Goal: Transaction & Acquisition: Purchase product/service

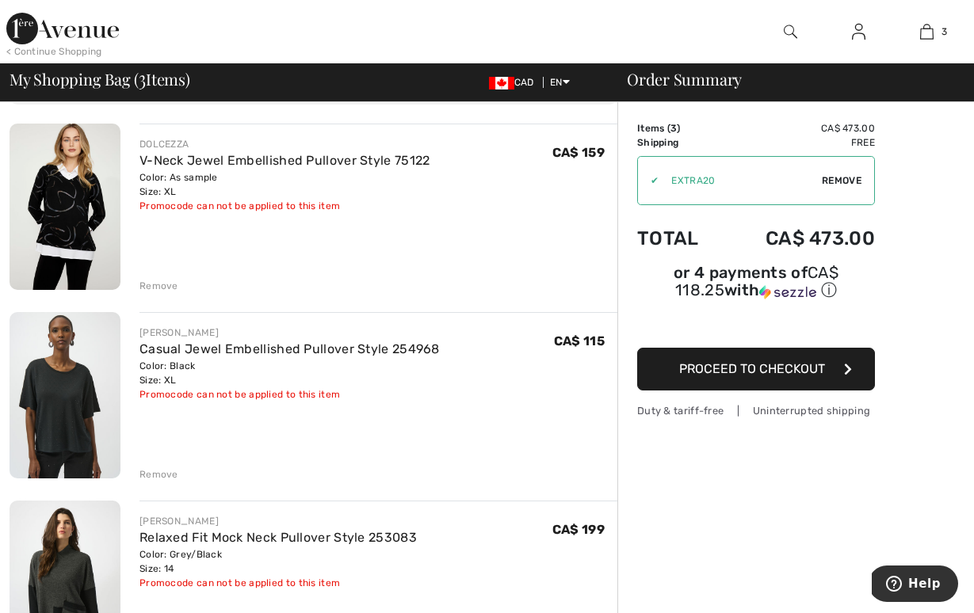
scroll to position [113, 0]
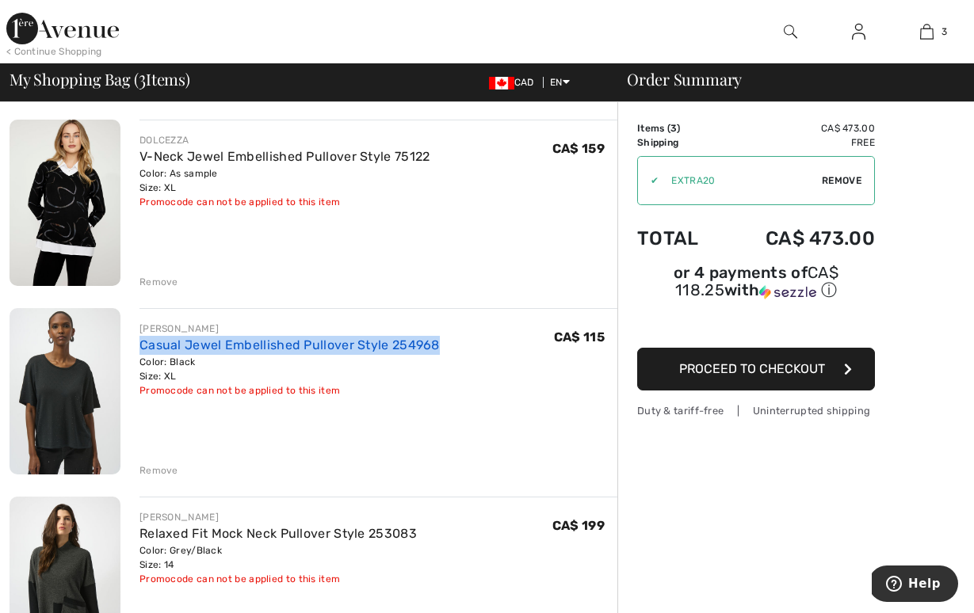
click at [238, 350] on link "Casual Jewel Embellished Pullover Style 254968" at bounding box center [289, 345] width 300 height 15
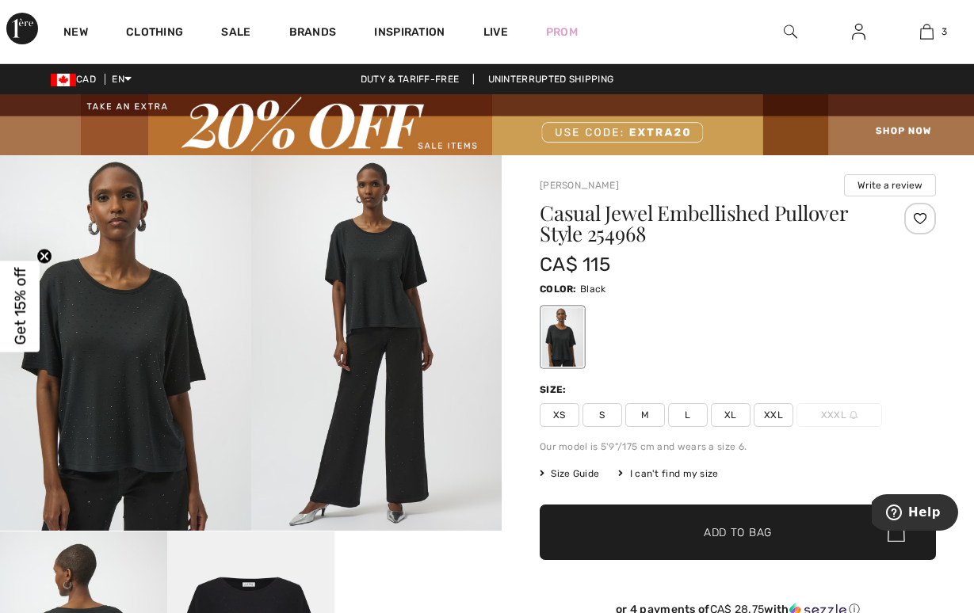
click at [573, 474] on span "Size Guide" at bounding box center [569, 474] width 59 height 14
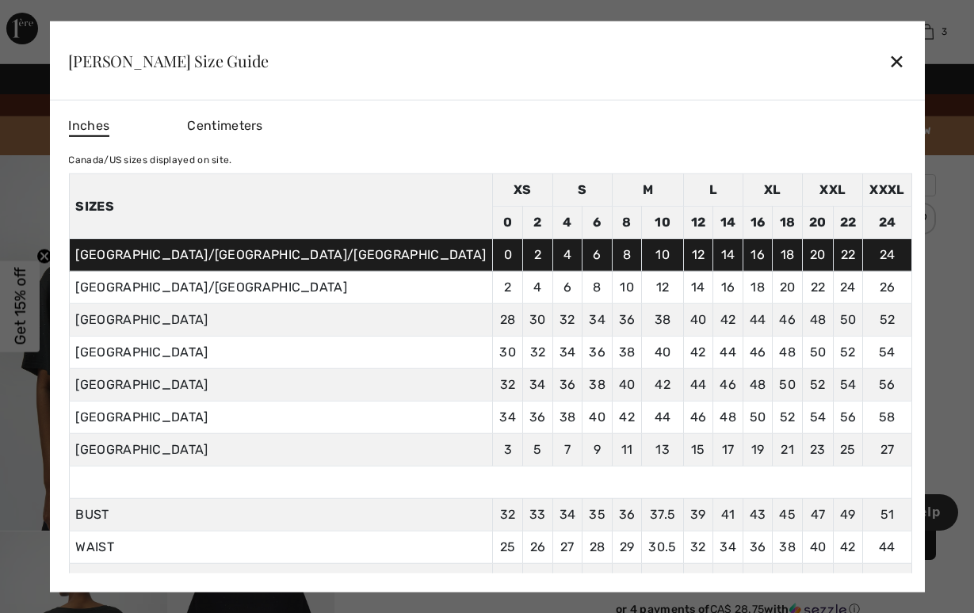
click at [888, 60] on div "✕" at bounding box center [896, 60] width 17 height 33
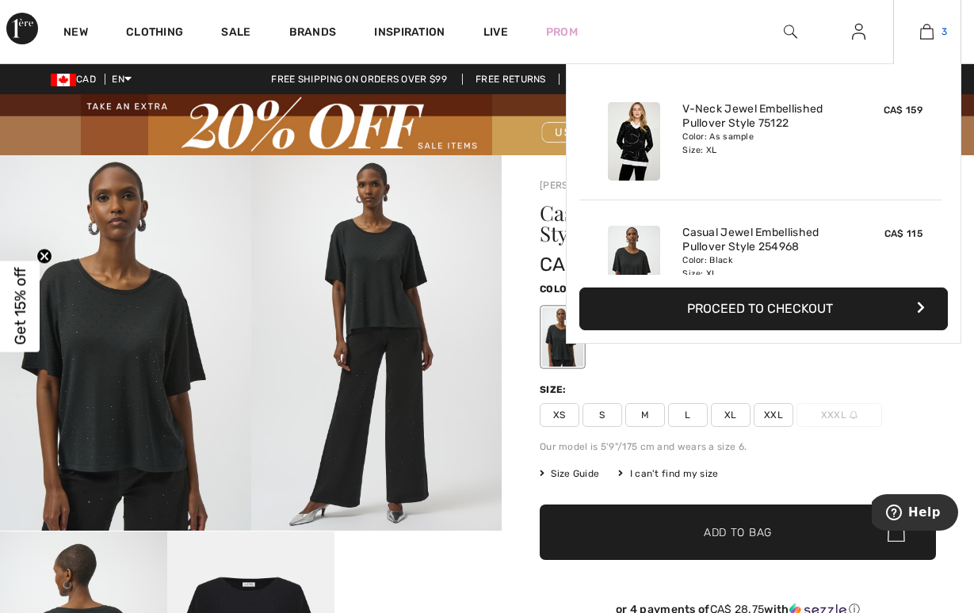
click at [930, 30] on img at bounding box center [926, 31] width 13 height 19
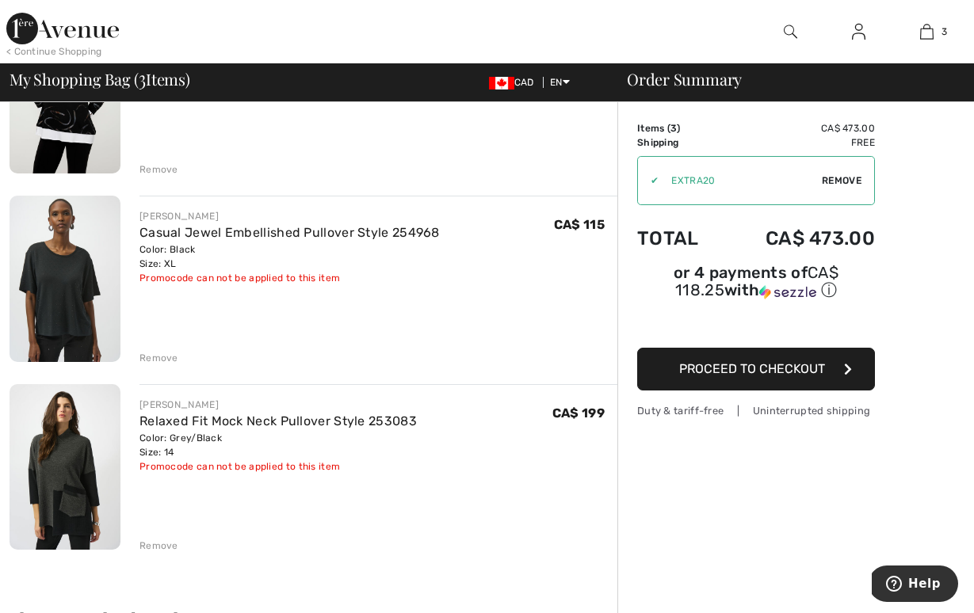
scroll to position [236, 0]
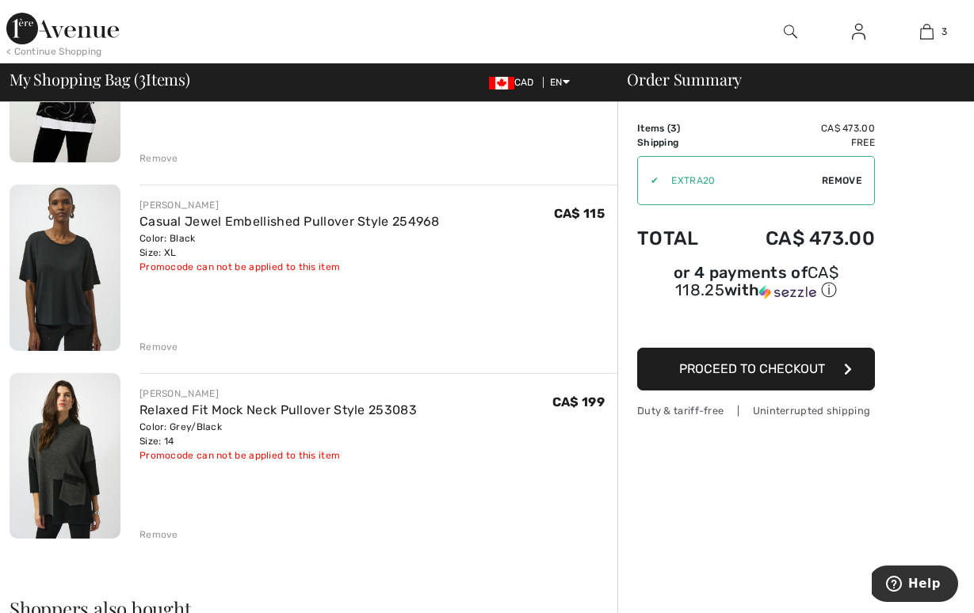
click at [161, 348] on div "Remove" at bounding box center [158, 347] width 39 height 14
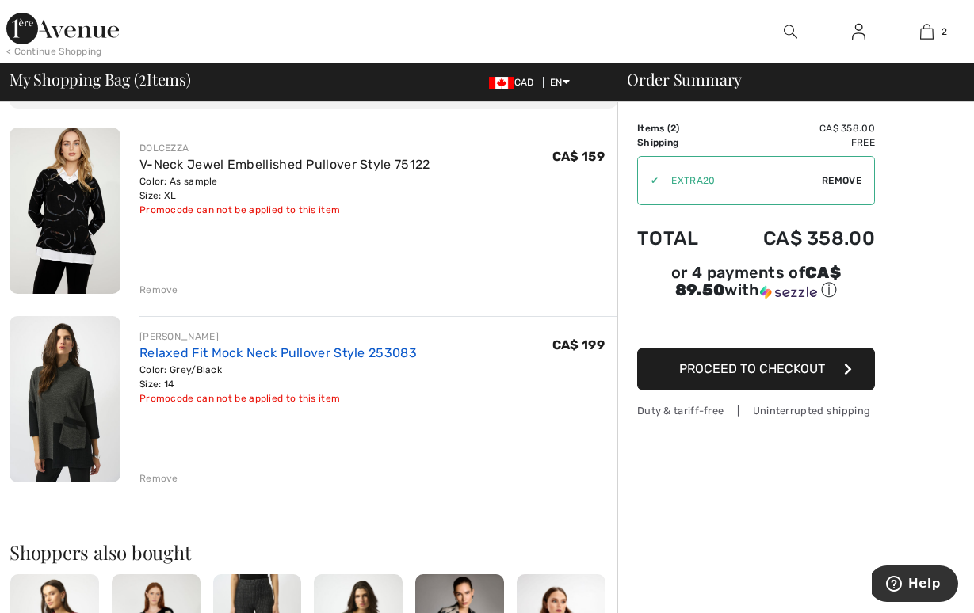
scroll to position [107, 0]
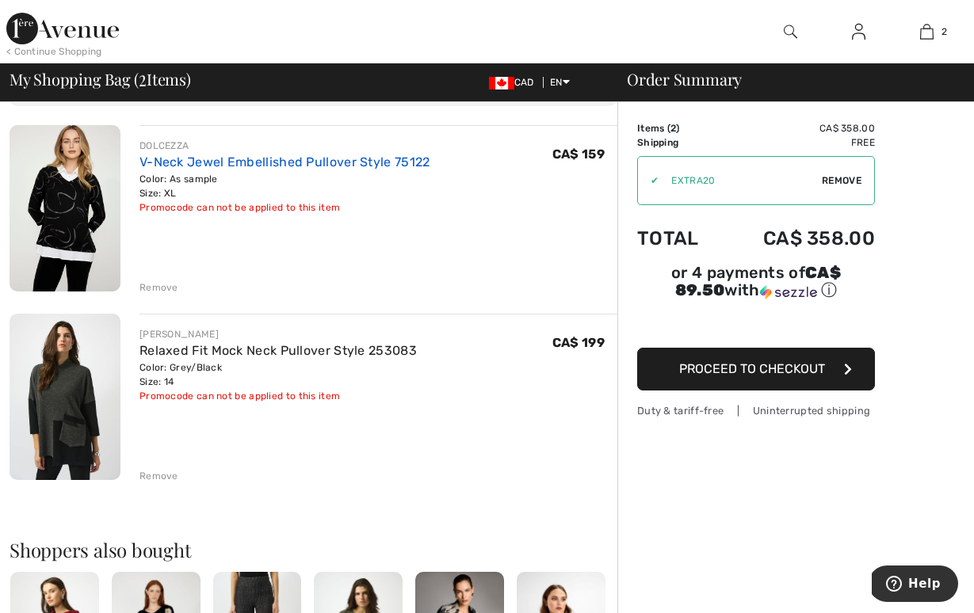
click at [249, 163] on link "V-Neck Jewel Embellished Pullover Style 75122" at bounding box center [284, 162] width 291 height 15
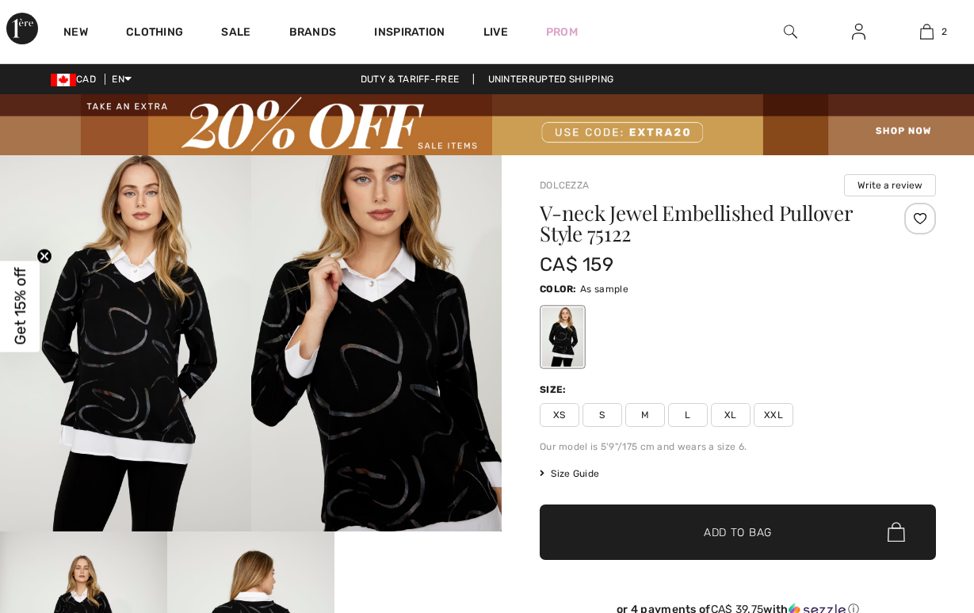
checkbox input "true"
click at [585, 472] on span "Size Guide" at bounding box center [569, 474] width 59 height 14
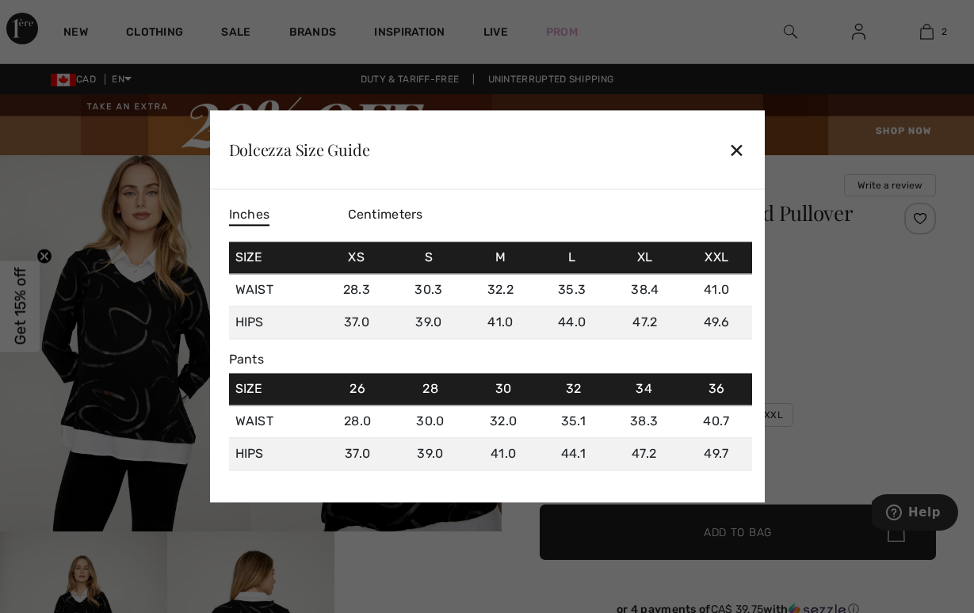
click at [739, 149] on div "✕" at bounding box center [736, 149] width 17 height 33
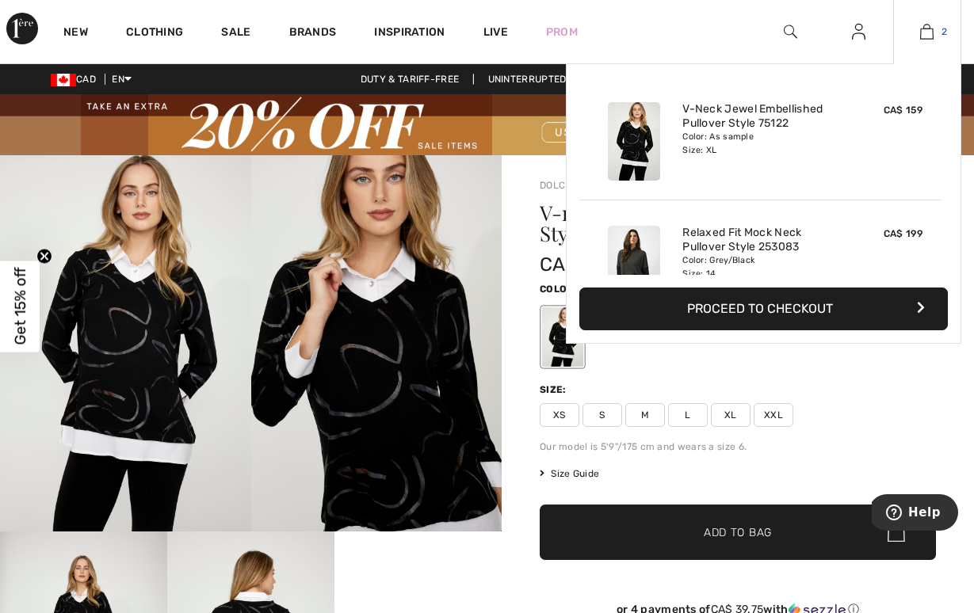
click at [928, 31] on img at bounding box center [926, 31] width 13 height 19
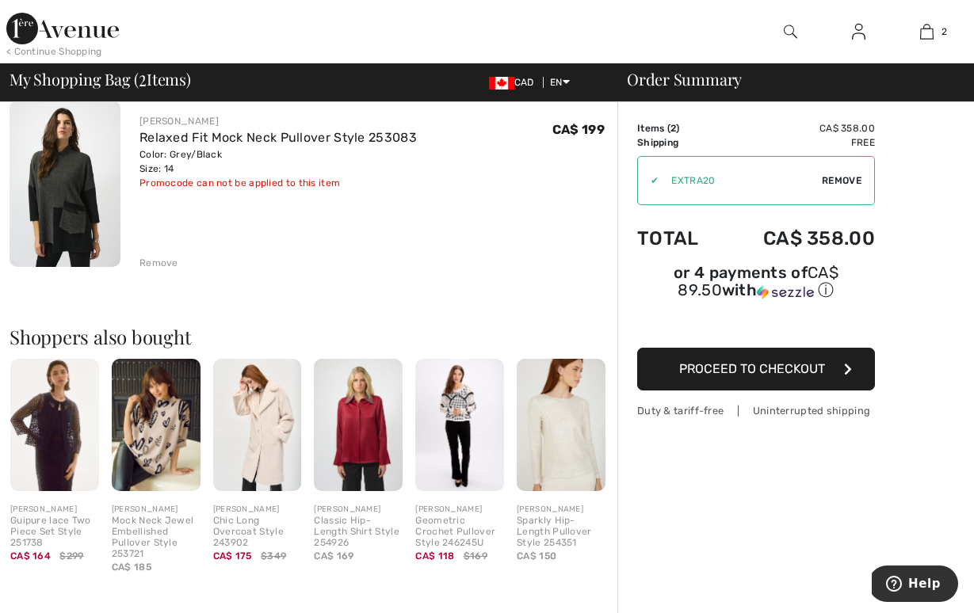
scroll to position [320, 0]
click at [368, 429] on img at bounding box center [358, 425] width 89 height 133
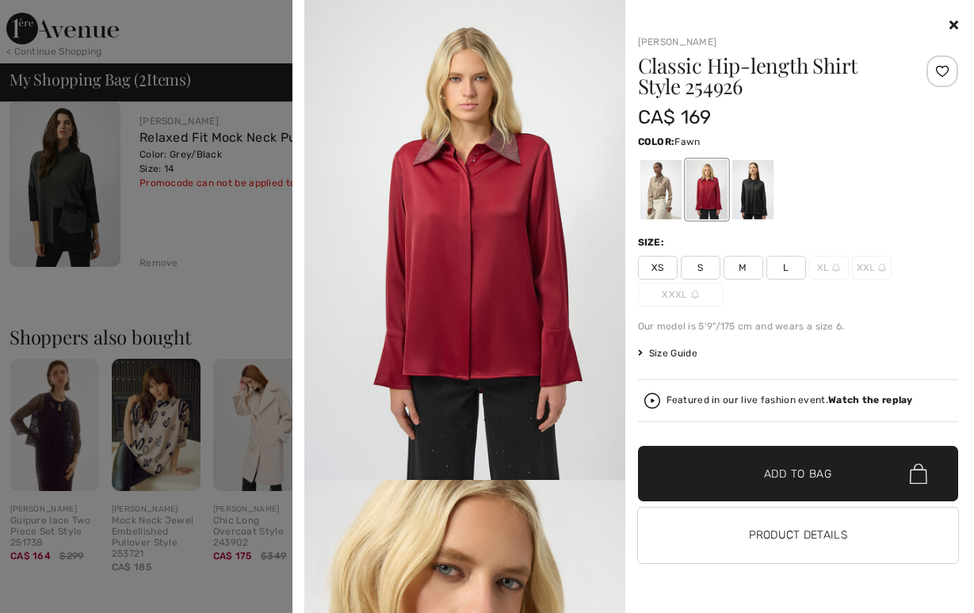
click at [669, 189] on div at bounding box center [660, 189] width 41 height 59
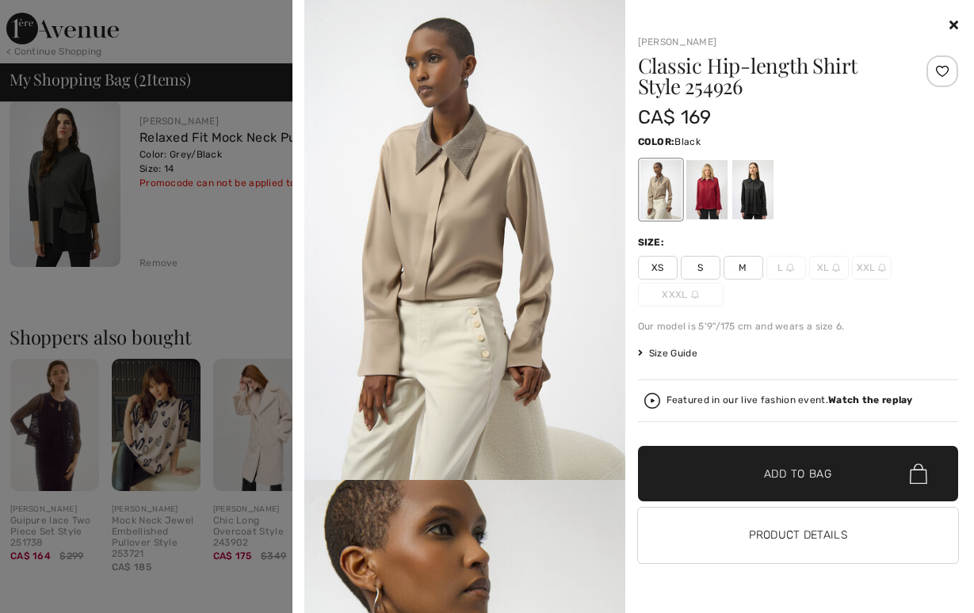
click at [756, 188] on div at bounding box center [751, 189] width 41 height 59
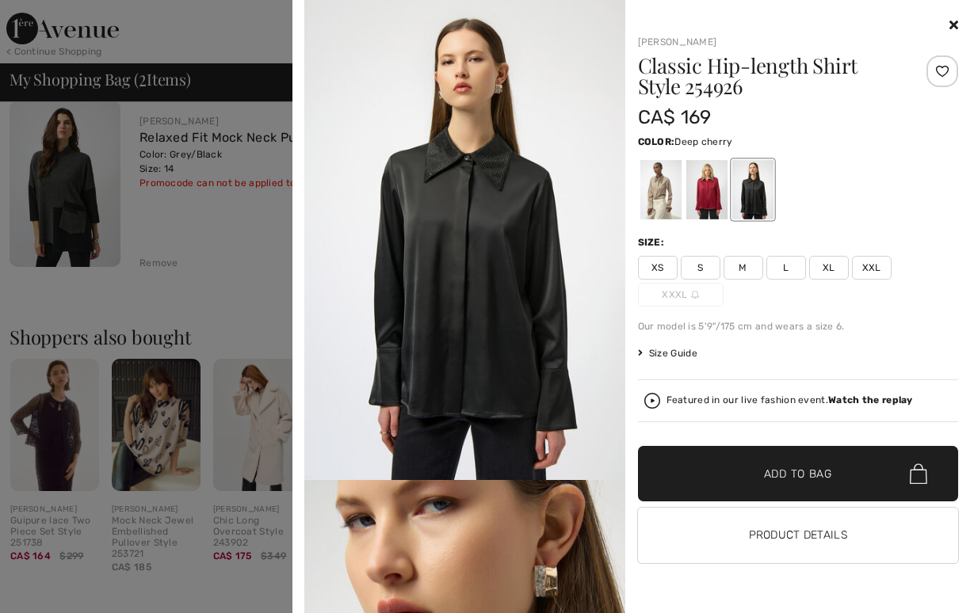
click at [709, 193] on div at bounding box center [705, 189] width 41 height 59
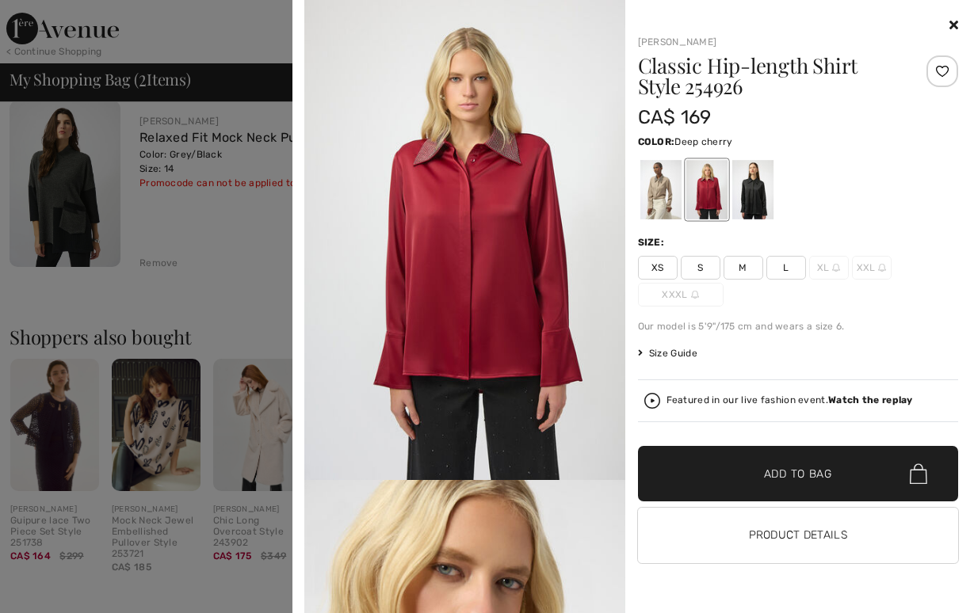
click at [950, 25] on icon at bounding box center [953, 24] width 9 height 13
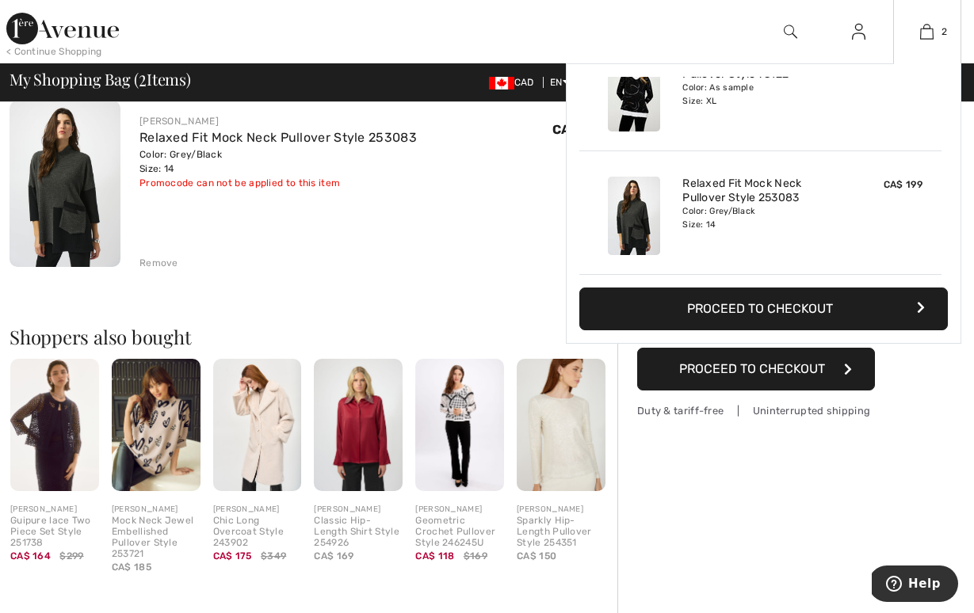
scroll to position [49, 0]
click at [788, 307] on button "Proceed to Checkout" at bounding box center [763, 309] width 368 height 43
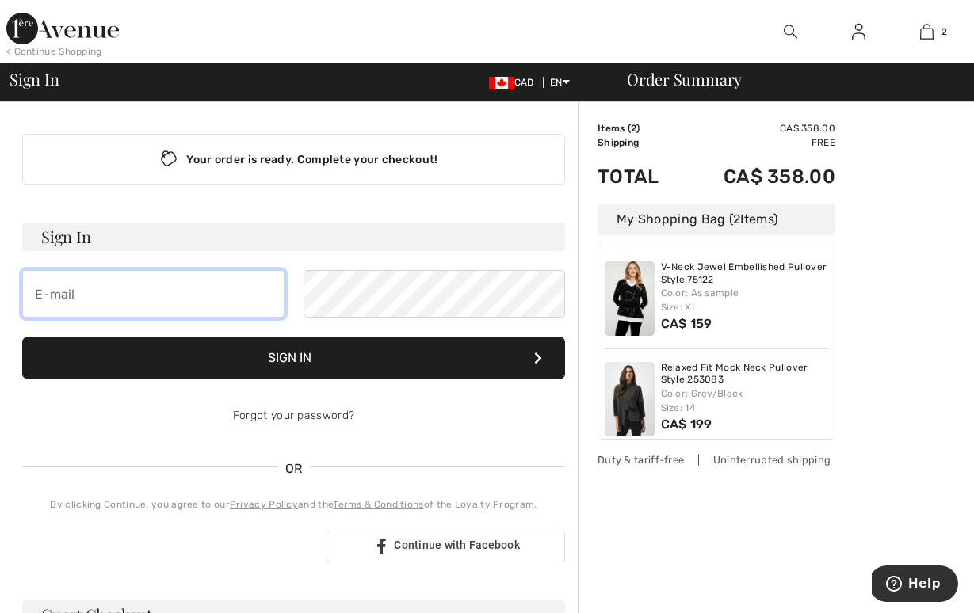
type input "[EMAIL_ADDRESS][DOMAIN_NAME]"
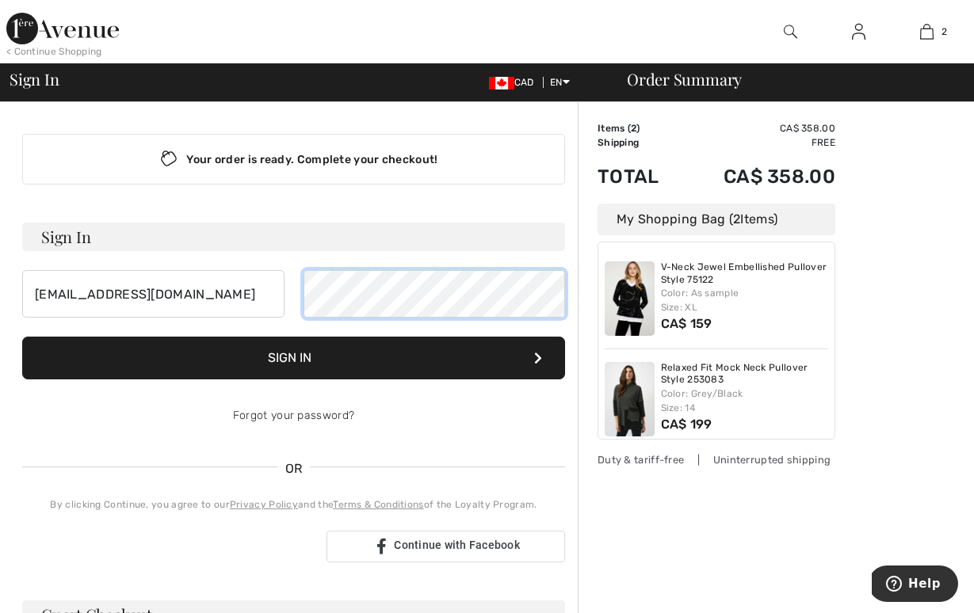
click at [293, 358] on button "Sign In" at bounding box center [293, 358] width 543 height 43
click at [392, 361] on button "Sign In" at bounding box center [293, 358] width 543 height 43
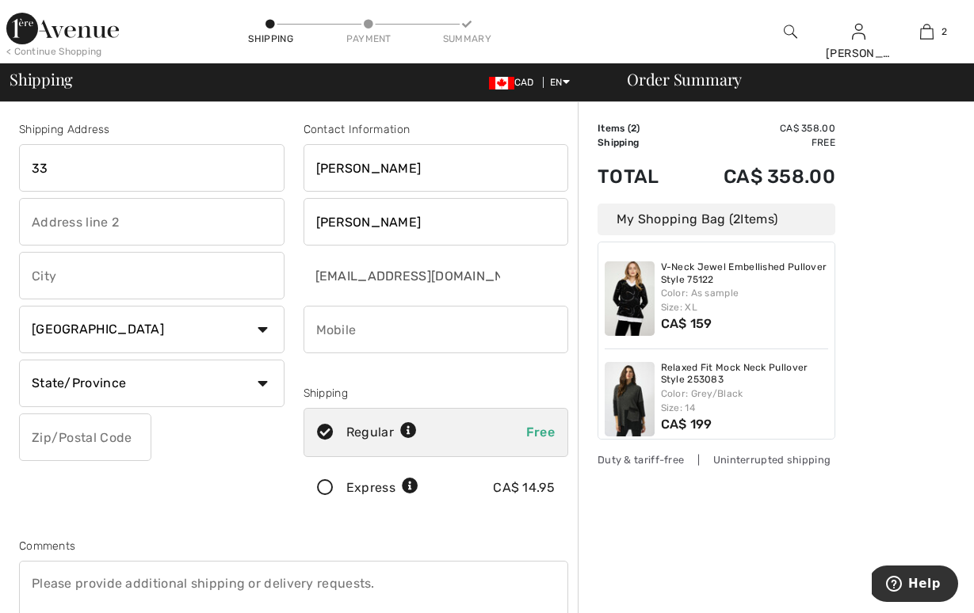
type input "336"
type input "[STREET_ADDRESS]"
type input "[GEOGRAPHIC_DATA]"
select select "ON"
type input "L7T2N9"
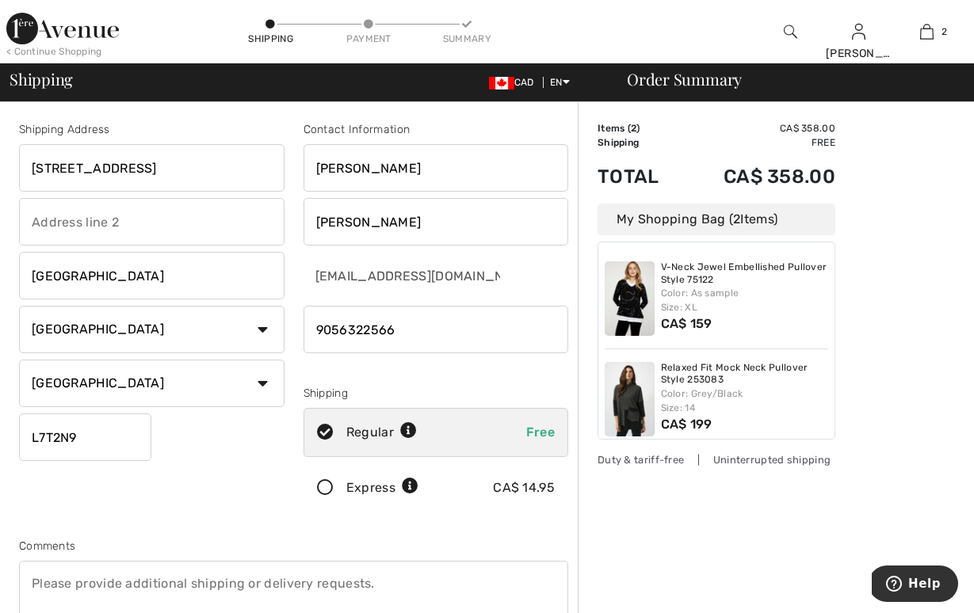
drag, startPoint x: 414, startPoint y: 330, endPoint x: 303, endPoint y: 324, distance: 111.9
type input "4169197343"
click at [233, 512] on div "Shipping Address 336 Cardinal Avenue Burlington Country Canada United States Af…" at bounding box center [152, 320] width 284 height 398
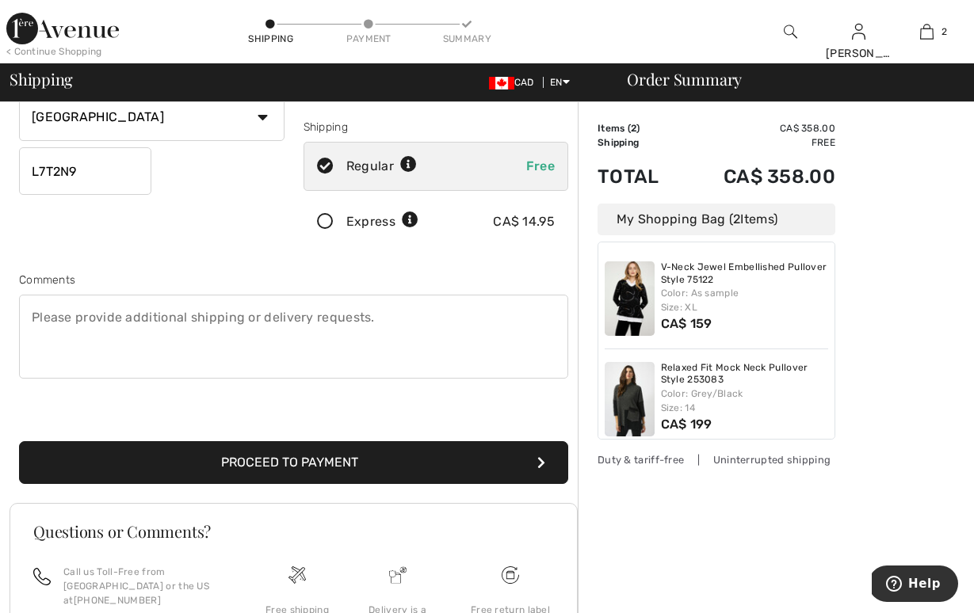
scroll to position [267, 0]
click at [361, 463] on button "Proceed to Payment" at bounding box center [293, 462] width 549 height 43
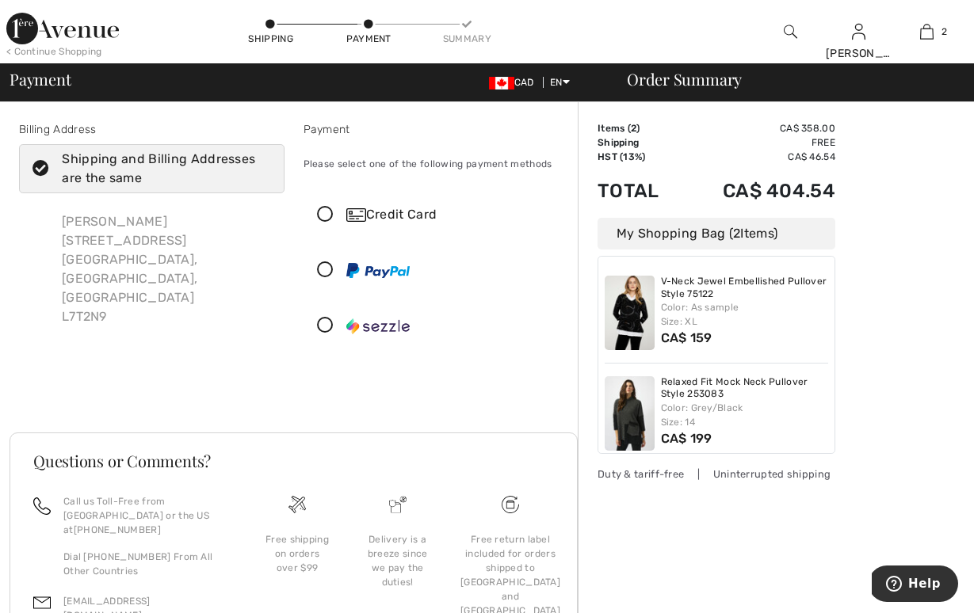
click at [325, 268] on icon at bounding box center [325, 270] width 42 height 17
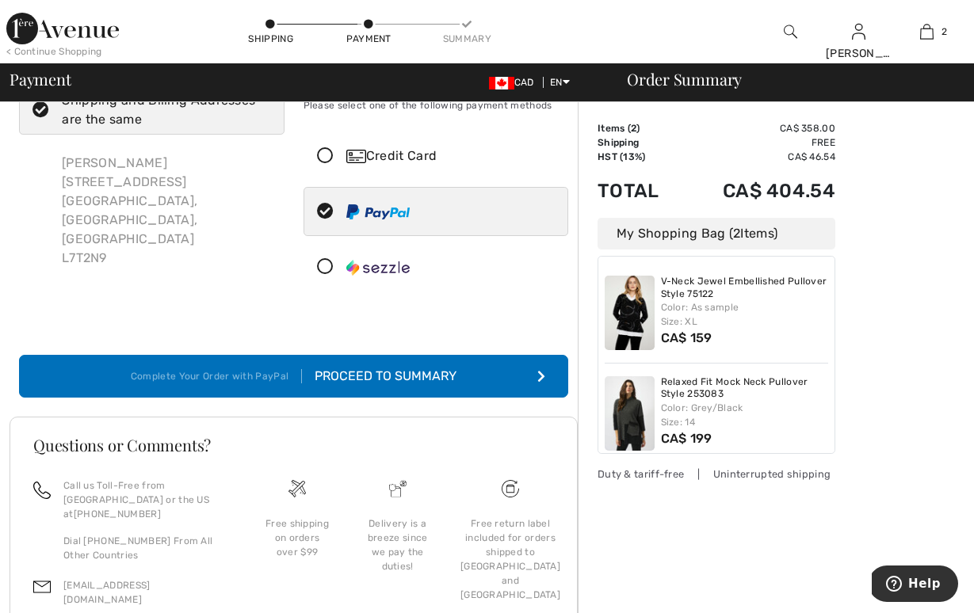
scroll to position [72, 0]
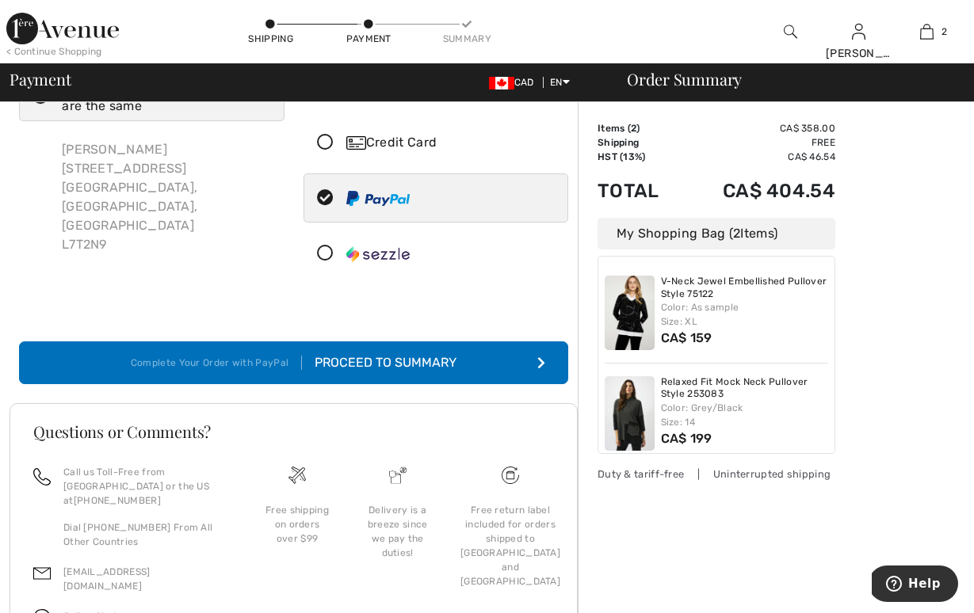
click at [395, 365] on div "Proceed to Summary" at bounding box center [379, 362] width 155 height 19
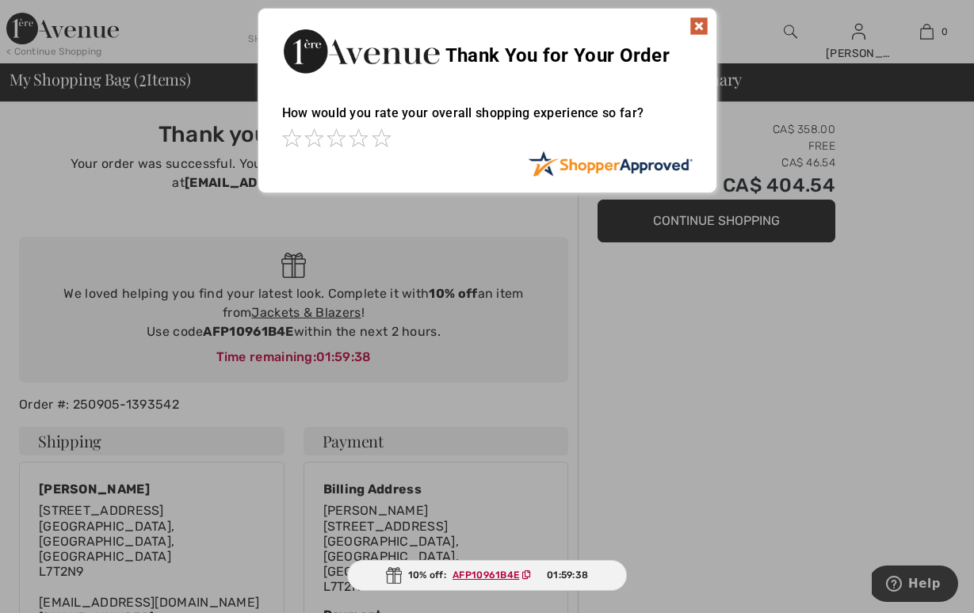
click at [697, 26] on img at bounding box center [698, 26] width 19 height 19
